Goal: Task Accomplishment & Management: Use online tool/utility

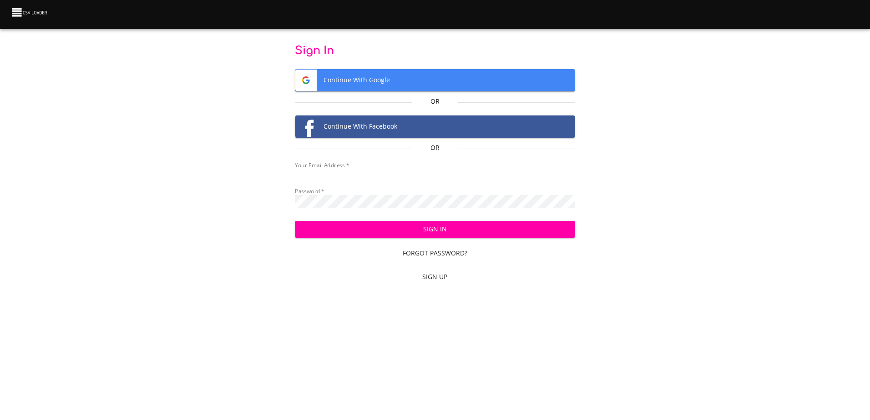
type input "[EMAIL_ADDRESS][DOMAIN_NAME]"
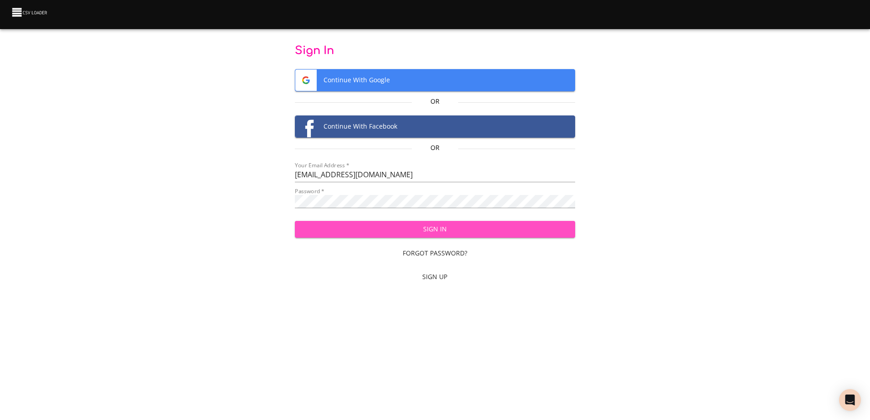
click at [409, 231] on span "Sign In" at bounding box center [435, 229] width 266 height 11
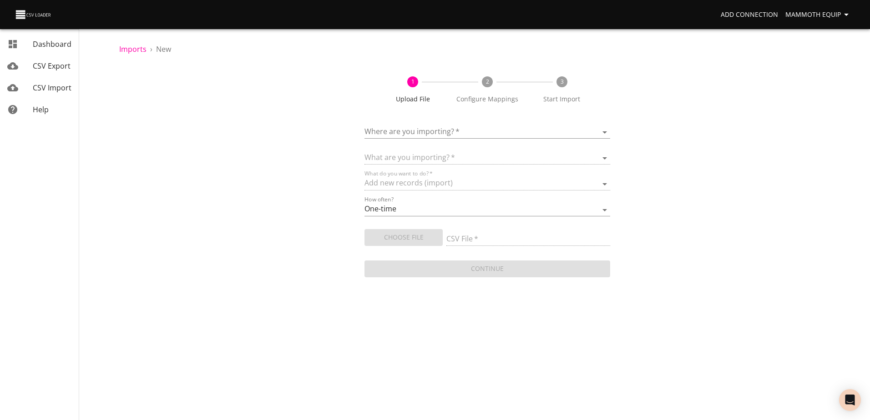
click at [603, 130] on body "Add Connection Mammoth Equip Dashboard CSV Export CSV Import Help Imports › New…" at bounding box center [435, 210] width 870 height 420
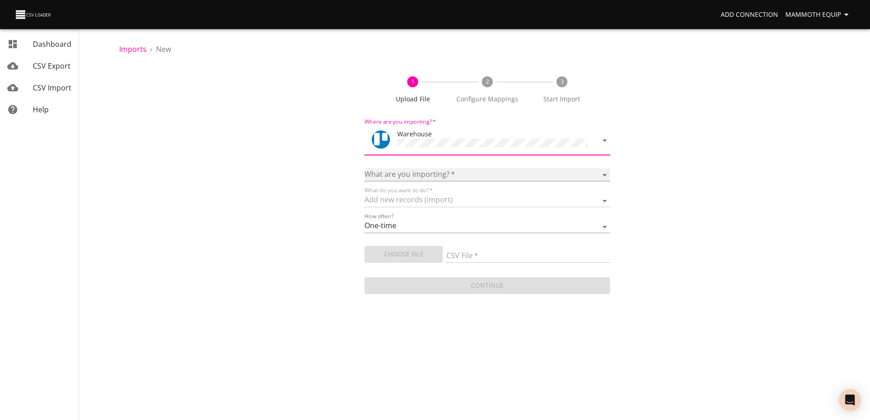
click at [601, 173] on select "Boards Cards Checkitems Checklists" at bounding box center [487, 174] width 245 height 13
select select "cards"
click at [365, 168] on select "Boards Cards Checkitems Checklists" at bounding box center [487, 174] width 245 height 13
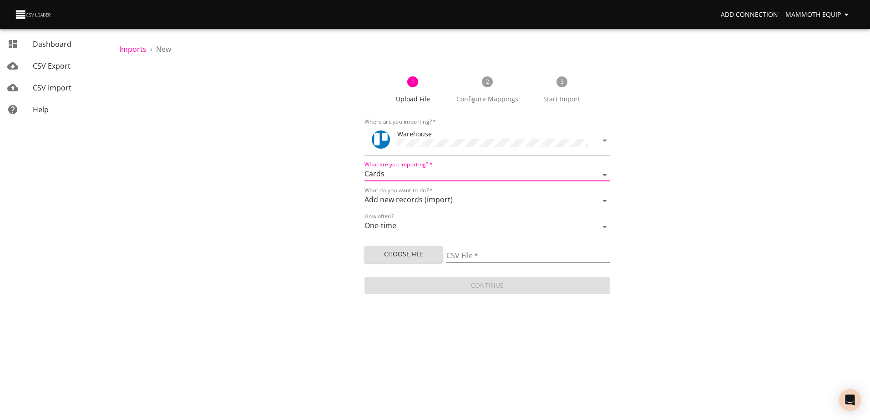
click at [404, 253] on span "Choose File" at bounding box center [404, 254] width 64 height 11
type input "Import1.xlsx"
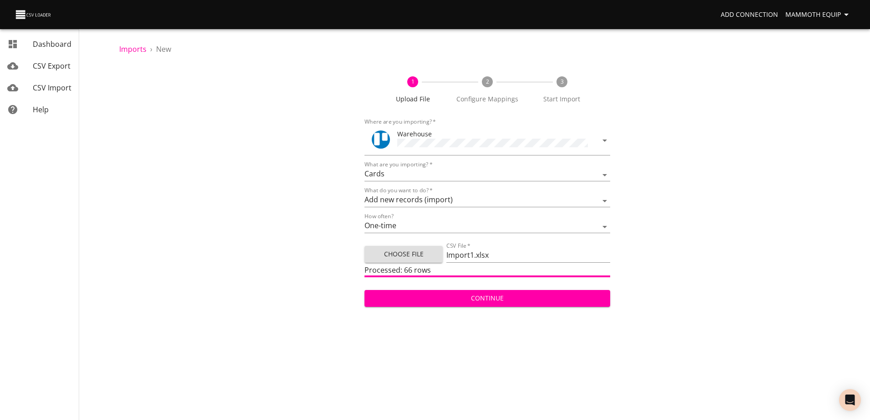
click at [450, 299] on span "Continue" at bounding box center [487, 298] width 231 height 11
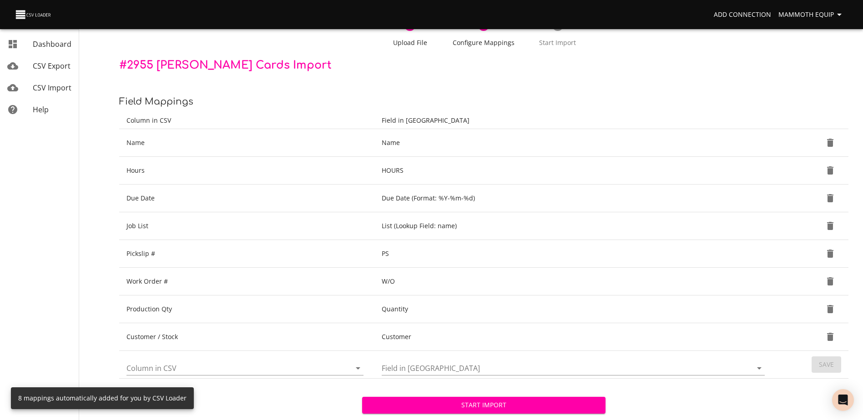
scroll to position [96, 0]
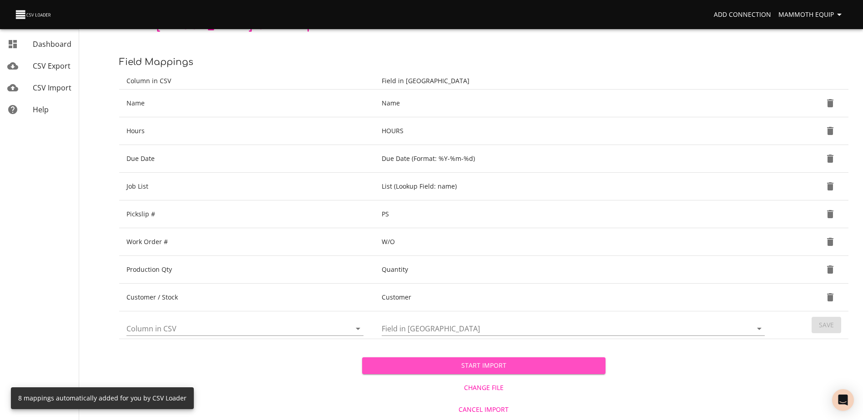
click at [385, 367] on span "Start Import" at bounding box center [484, 365] width 228 height 11
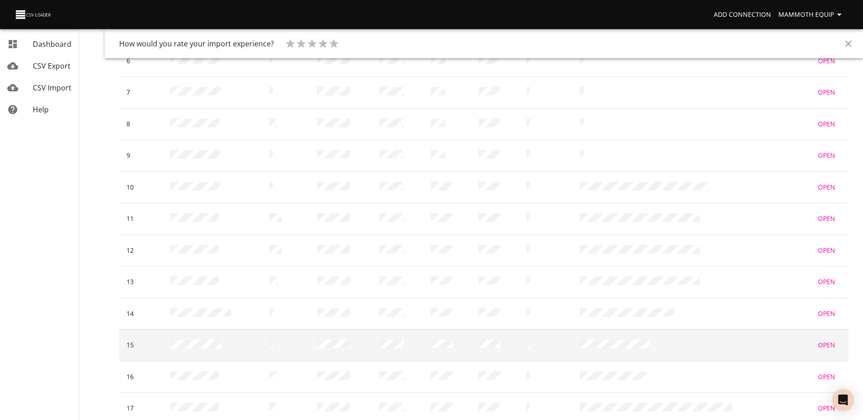
scroll to position [431, 0]
